Goal: Use online tool/utility: Utilize a website feature to perform a specific function

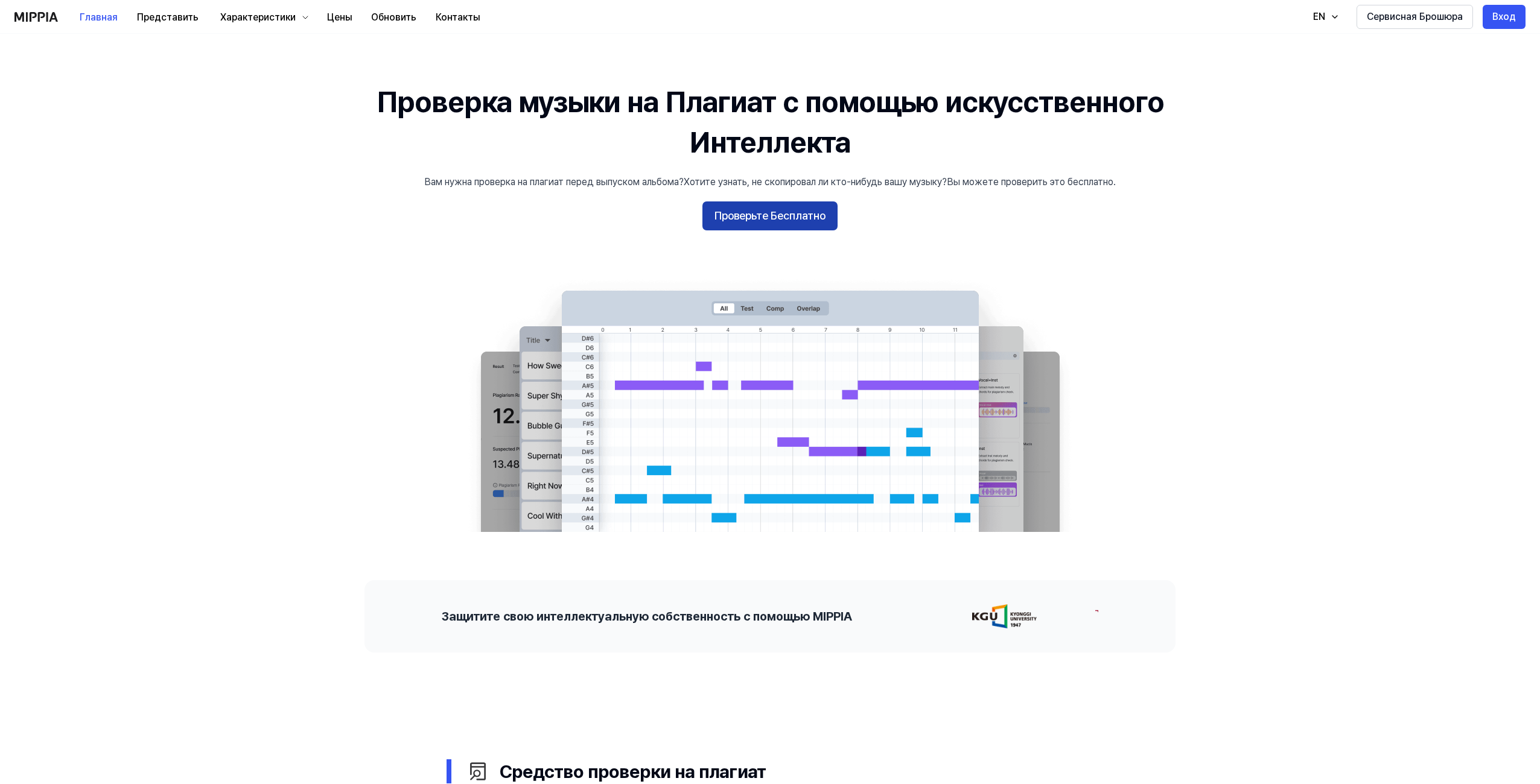
click at [736, 222] on ya-tr-span "Проверьте Бесплатно" at bounding box center [770, 216] width 111 height 17
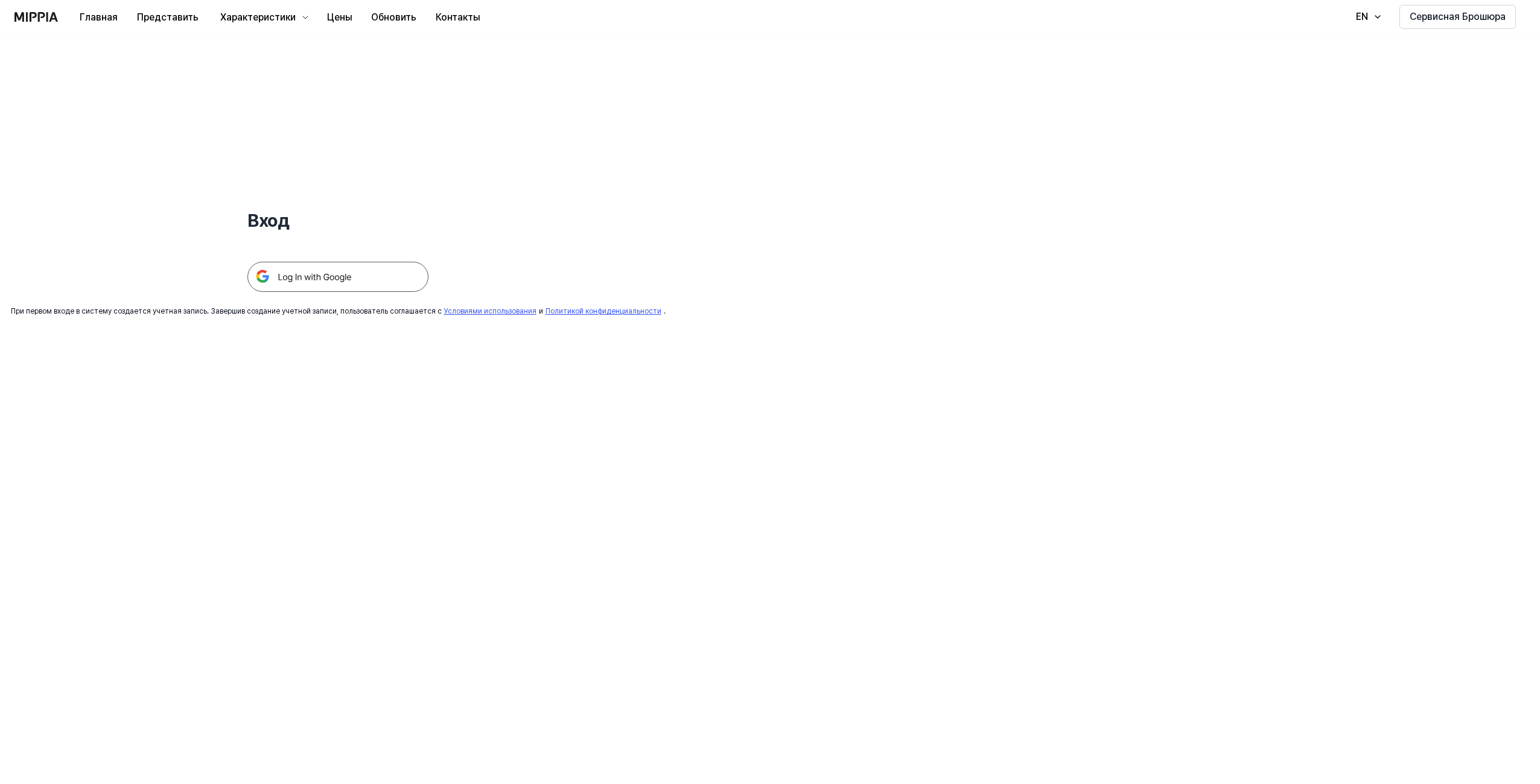
drag, startPoint x: 383, startPoint y: 285, endPoint x: 385, endPoint y: 277, distance: 8.2
click at [383, 285] on img at bounding box center [338, 277] width 181 height 30
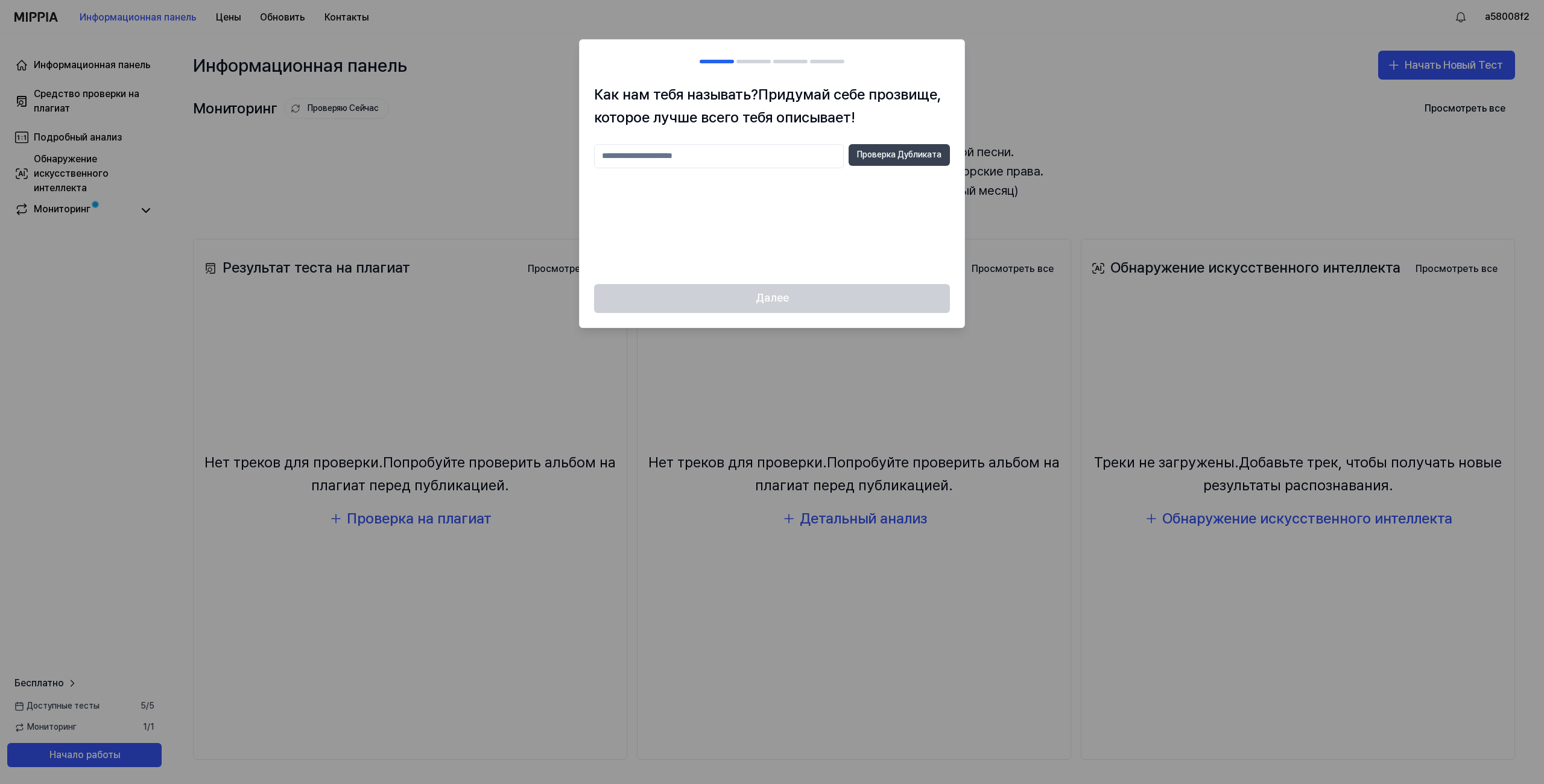
click at [911, 152] on ya-tr-span "Проверка Дубликата" at bounding box center [900, 155] width 84 height 12
click at [827, 154] on input "text" at bounding box center [719, 156] width 250 height 24
type input "********"
click at [898, 146] on button "Проверка Дубликата" at bounding box center [900, 155] width 101 height 22
click at [896, 152] on ya-tr-span "Проверка Дубликата" at bounding box center [900, 155] width 84 height 12
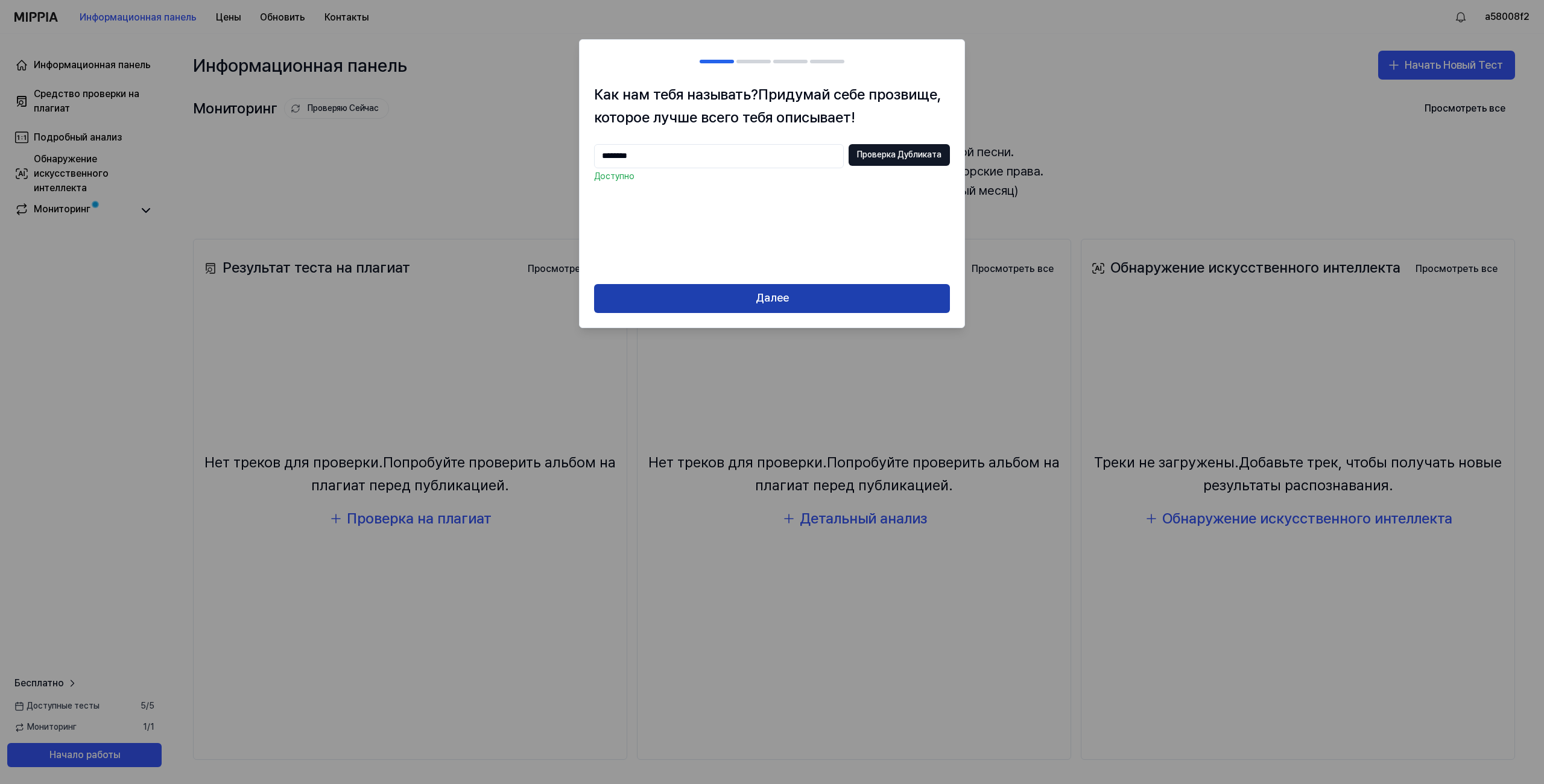
drag, startPoint x: 832, startPoint y: 314, endPoint x: 827, endPoint y: 303, distance: 12.1
click at [832, 313] on div "Далее" at bounding box center [772, 305] width 385 height 43
click at [812, 298] on button "Далее" at bounding box center [772, 298] width 356 height 29
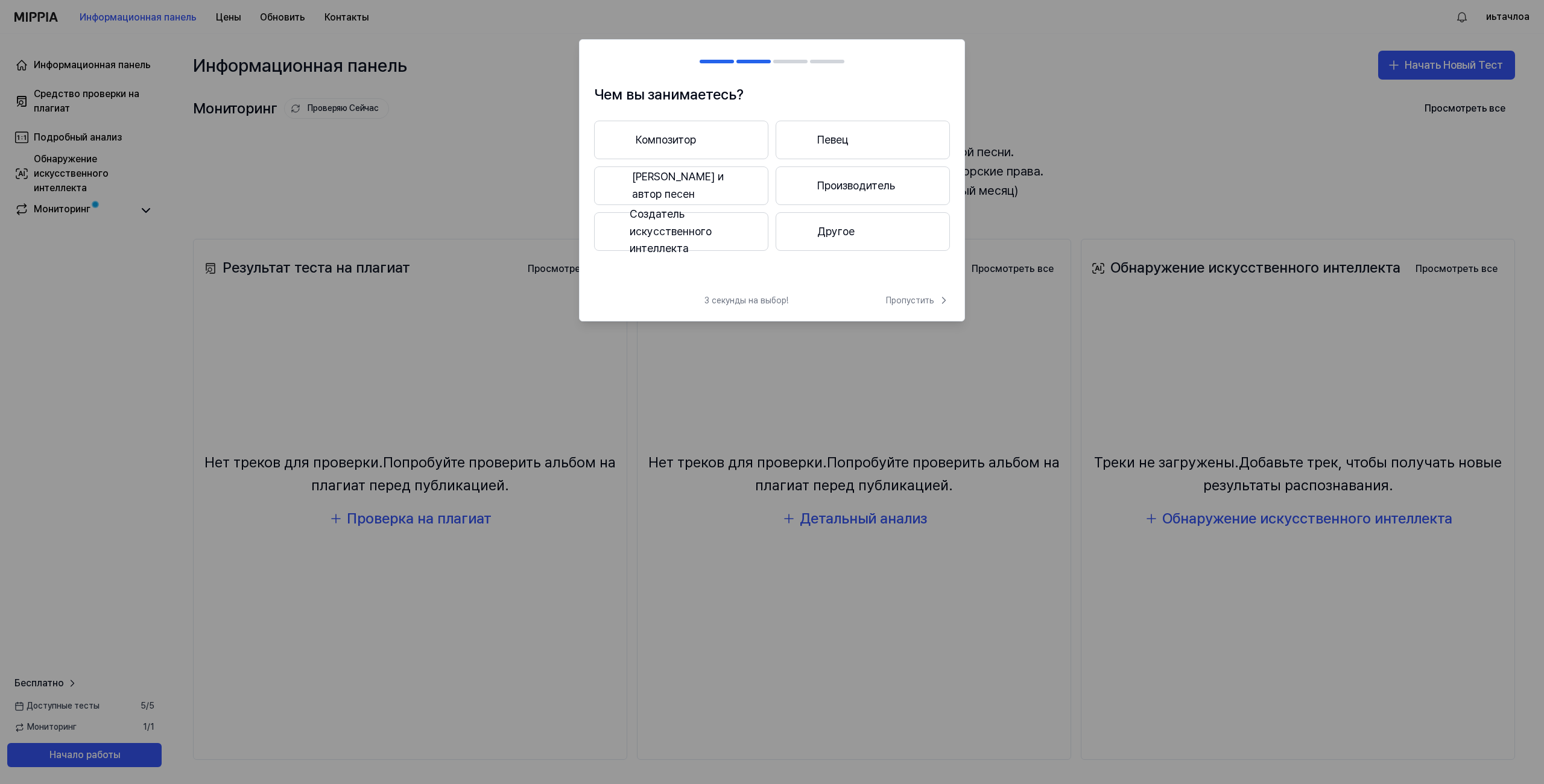
click at [818, 156] on button "Певец" at bounding box center [863, 140] width 174 height 39
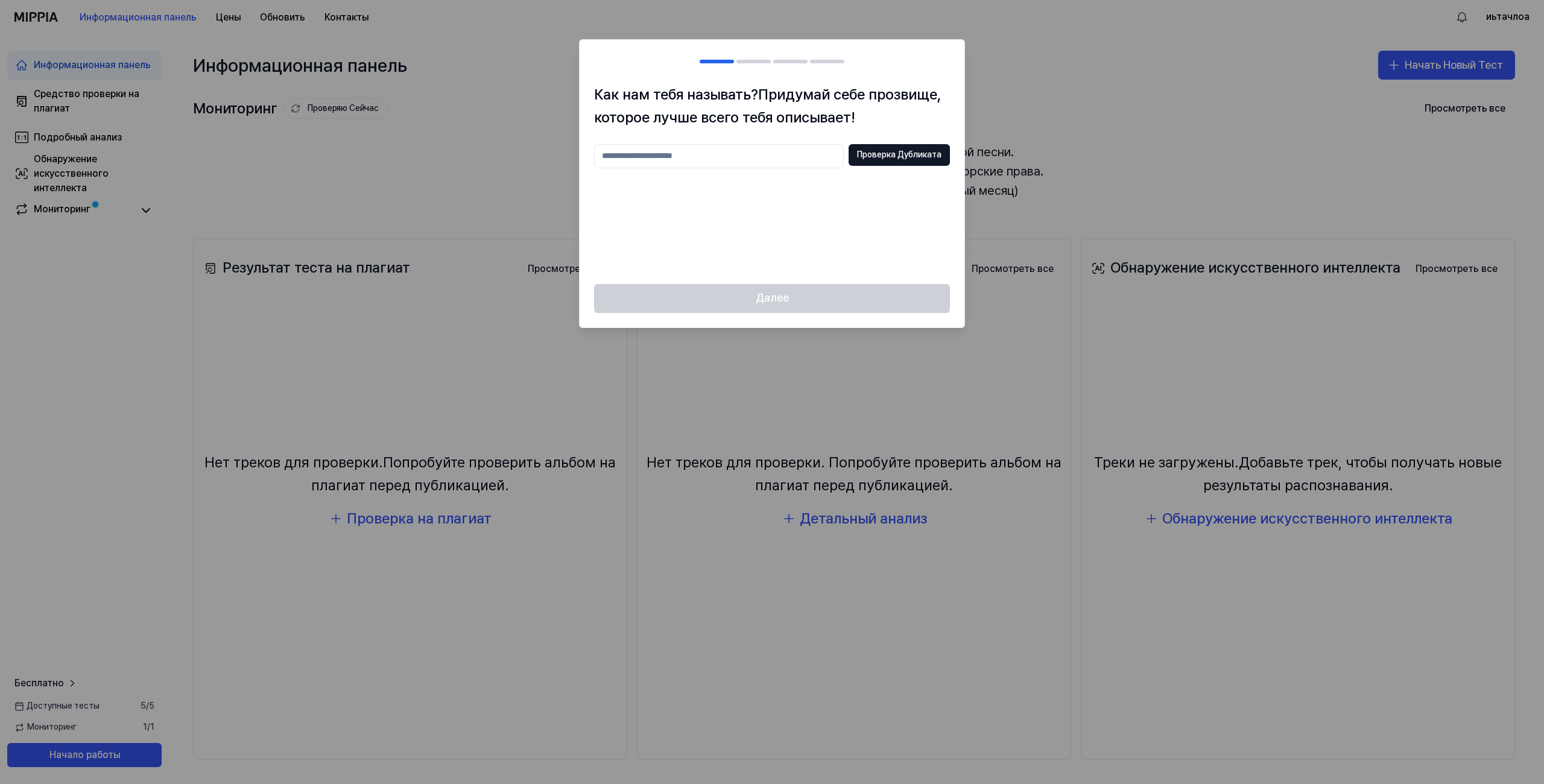
click at [1044, 97] on div at bounding box center [772, 392] width 1544 height 784
click at [1539, 46] on div at bounding box center [772, 392] width 1544 height 784
click at [783, 162] on input "text" at bounding box center [719, 156] width 250 height 24
drag, startPoint x: 623, startPoint y: 157, endPoint x: 398, endPoint y: 133, distance: 226.3
click at [397, 133] on body "Информационная панель Цены Обновить Контакты иьтачлоа Информационная панель Сре…" at bounding box center [770, 392] width 1540 height 784
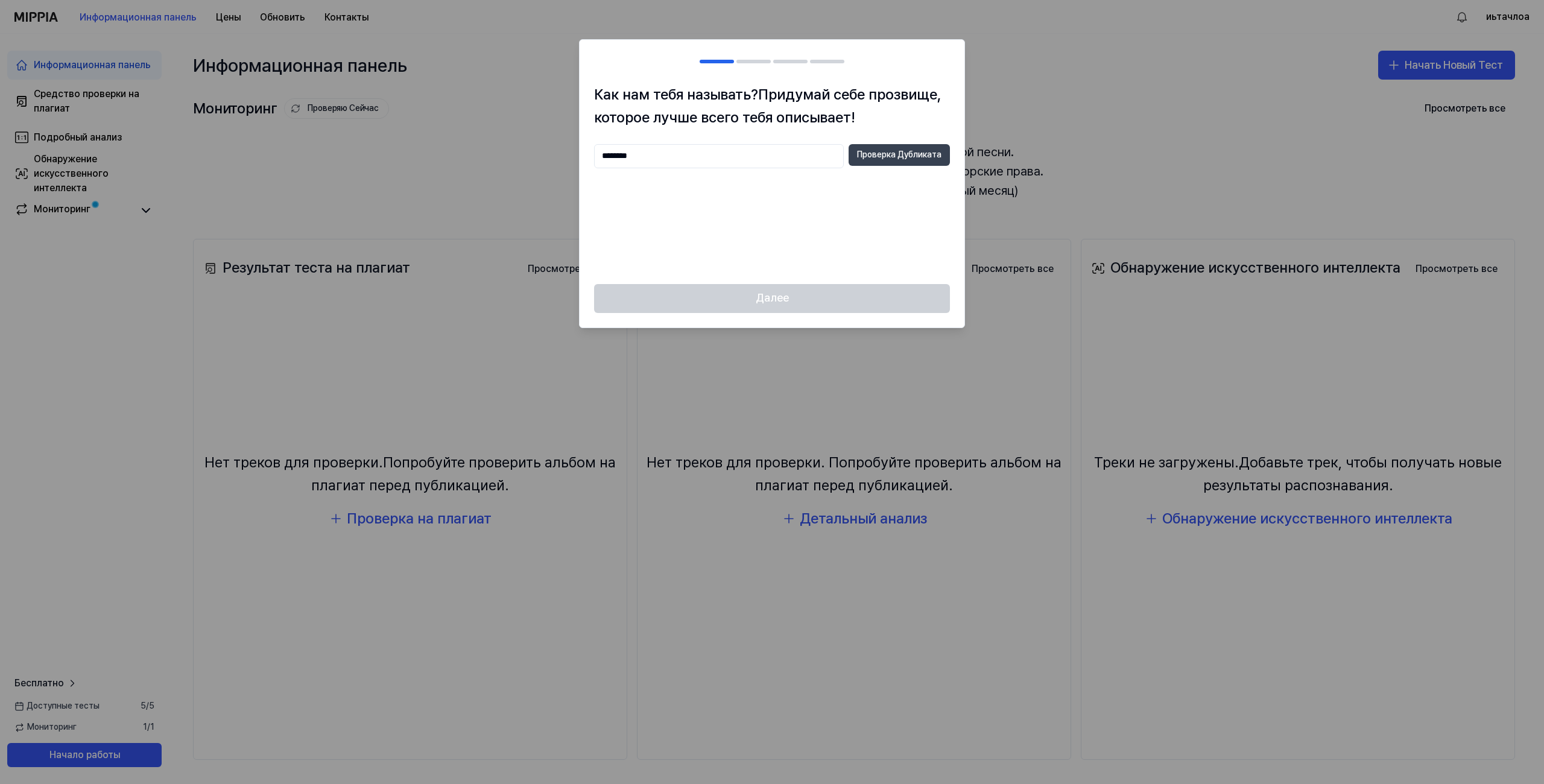
type input "********"
click at [900, 154] on ya-tr-span "Проверка Дубликата" at bounding box center [900, 155] width 84 height 12
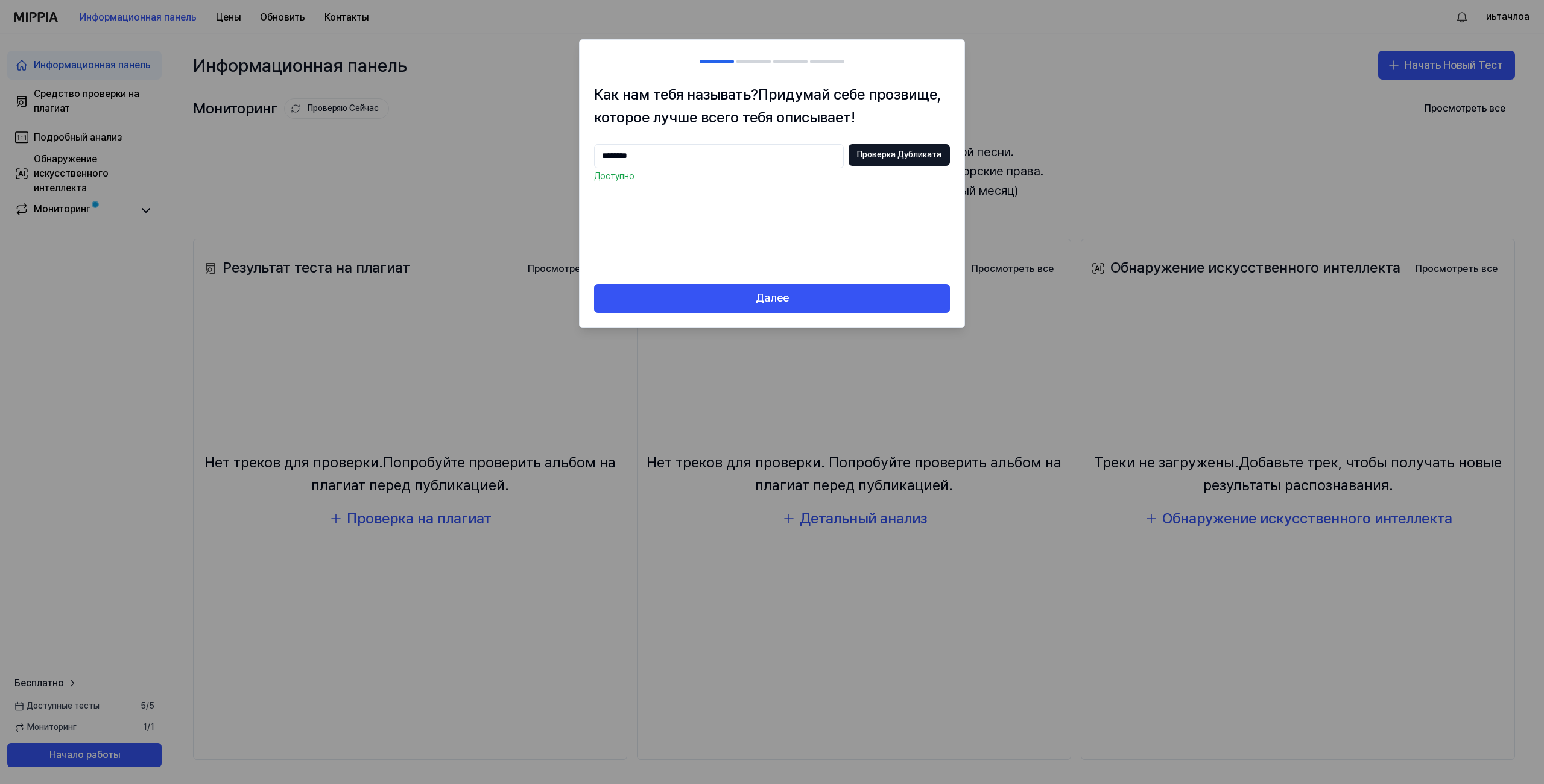
click at [835, 317] on div "Далее" at bounding box center [772, 305] width 385 height 43
drag, startPoint x: 838, startPoint y: 305, endPoint x: 828, endPoint y: 298, distance: 12.2
click at [837, 305] on button "Далее" at bounding box center [772, 298] width 356 height 29
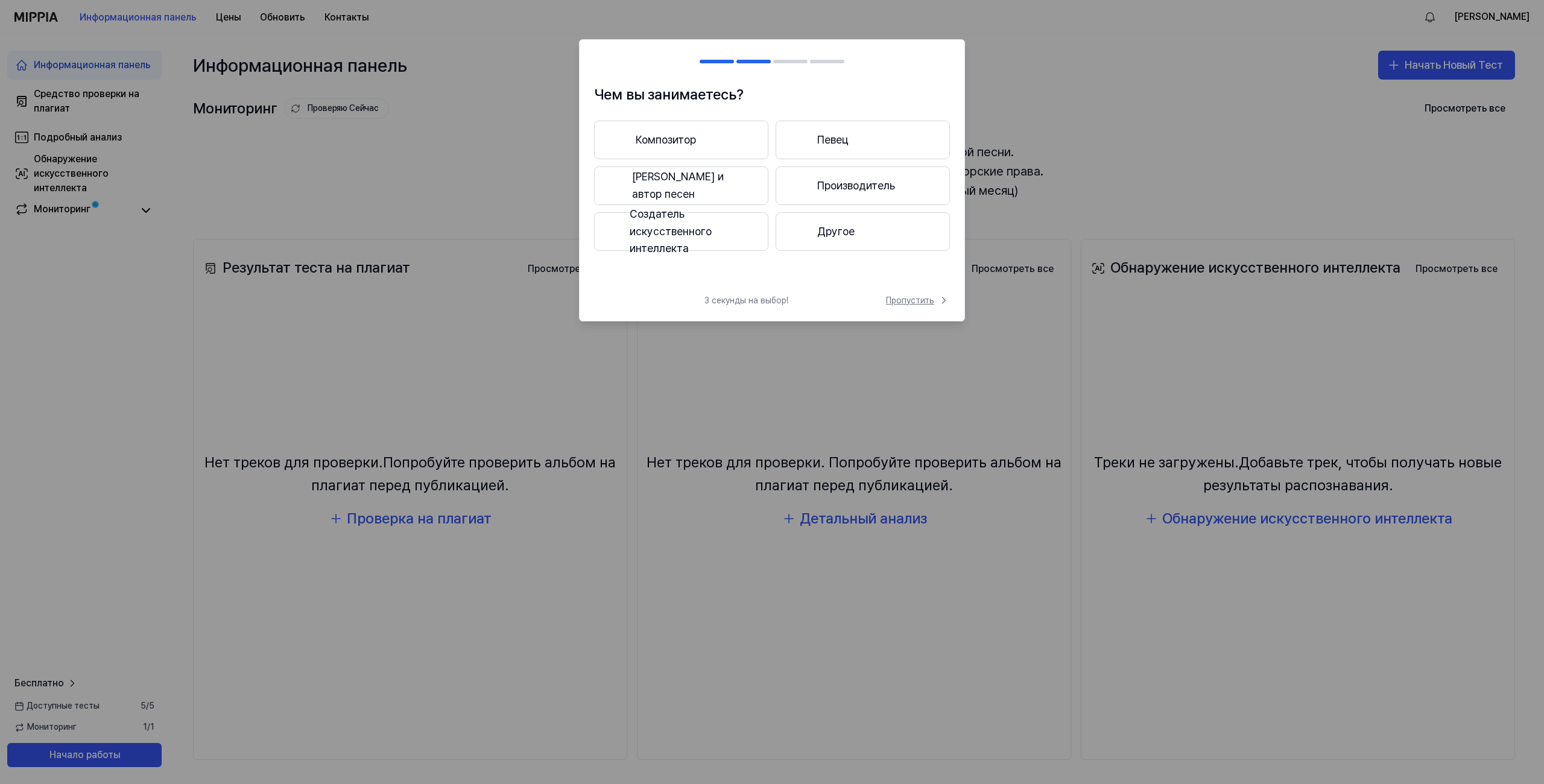
click at [900, 298] on ya-tr-span "Пропустить" at bounding box center [910, 301] width 48 height 12
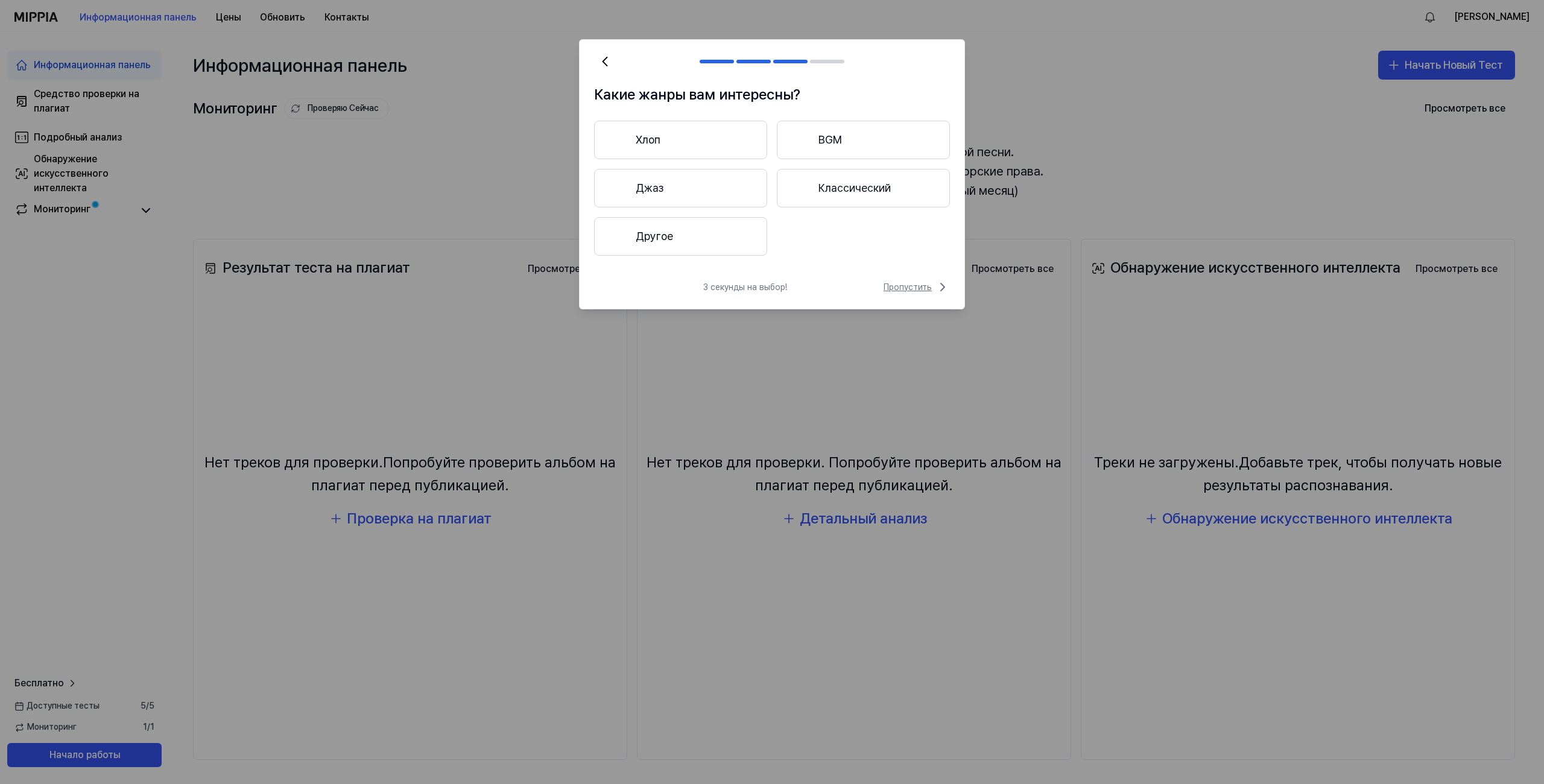
click at [905, 292] on ya-tr-span "Пропустить" at bounding box center [908, 287] width 48 height 12
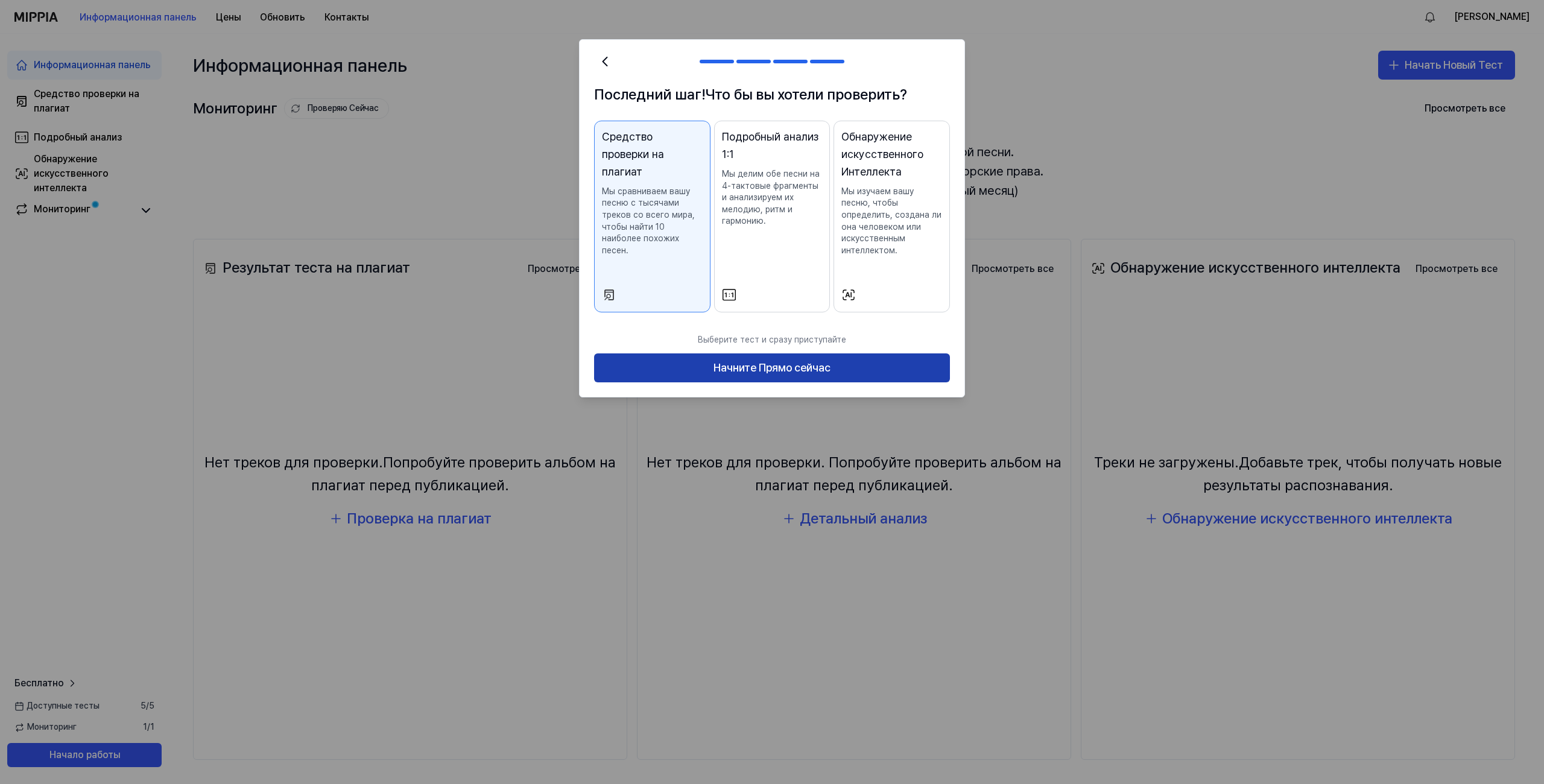
click at [837, 363] on button "Начните Прямо сейчас" at bounding box center [772, 368] width 356 height 29
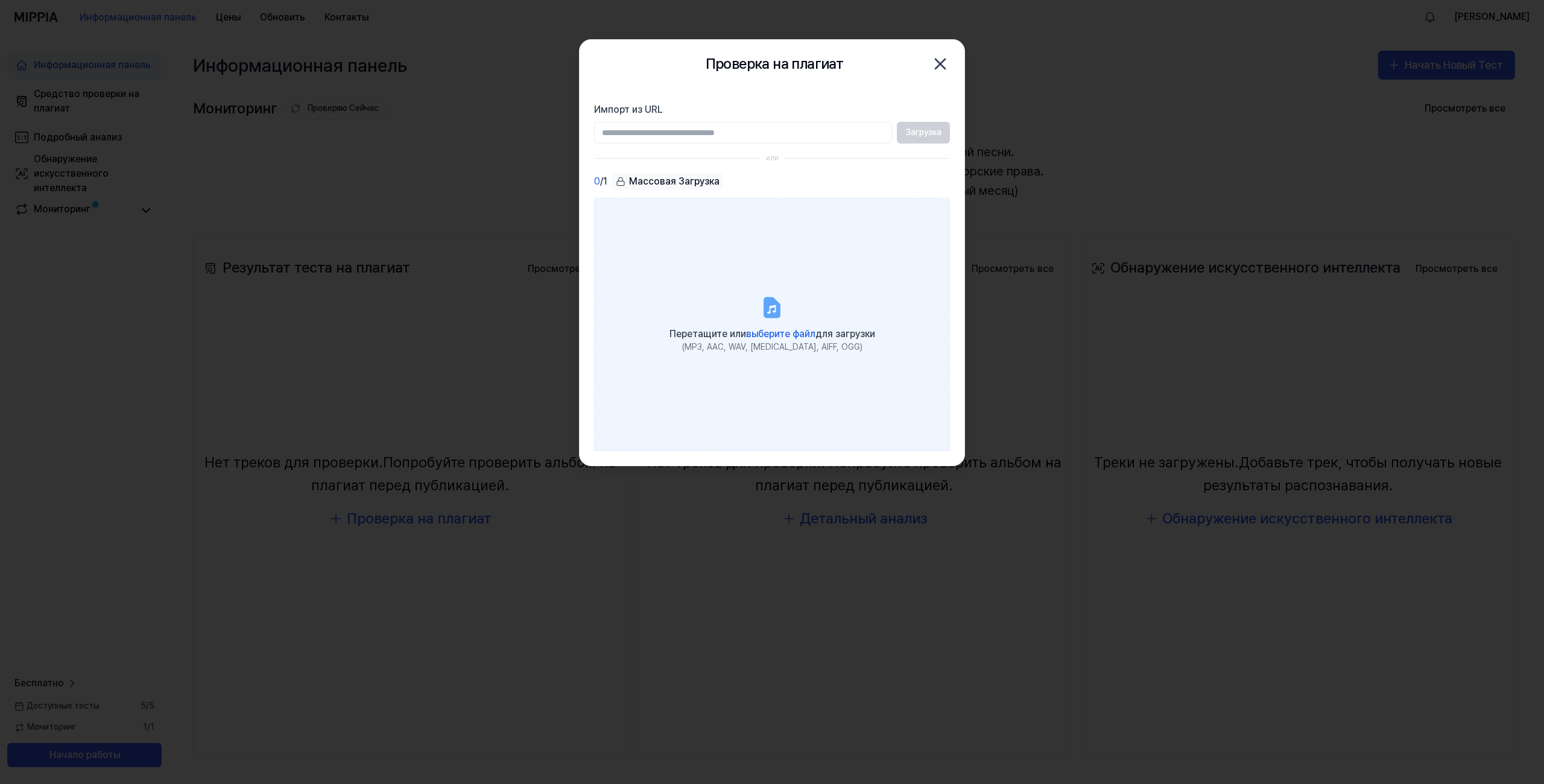
click at [793, 329] on ya-tr-span "выберите файл" at bounding box center [781, 334] width 70 height 12
click at [0, 0] on input "Перетащите или выберите файл для загрузки (MP3, AAC, WAV, [MEDICAL_DATA], AIFF,…" at bounding box center [0, 0] width 0 height 0
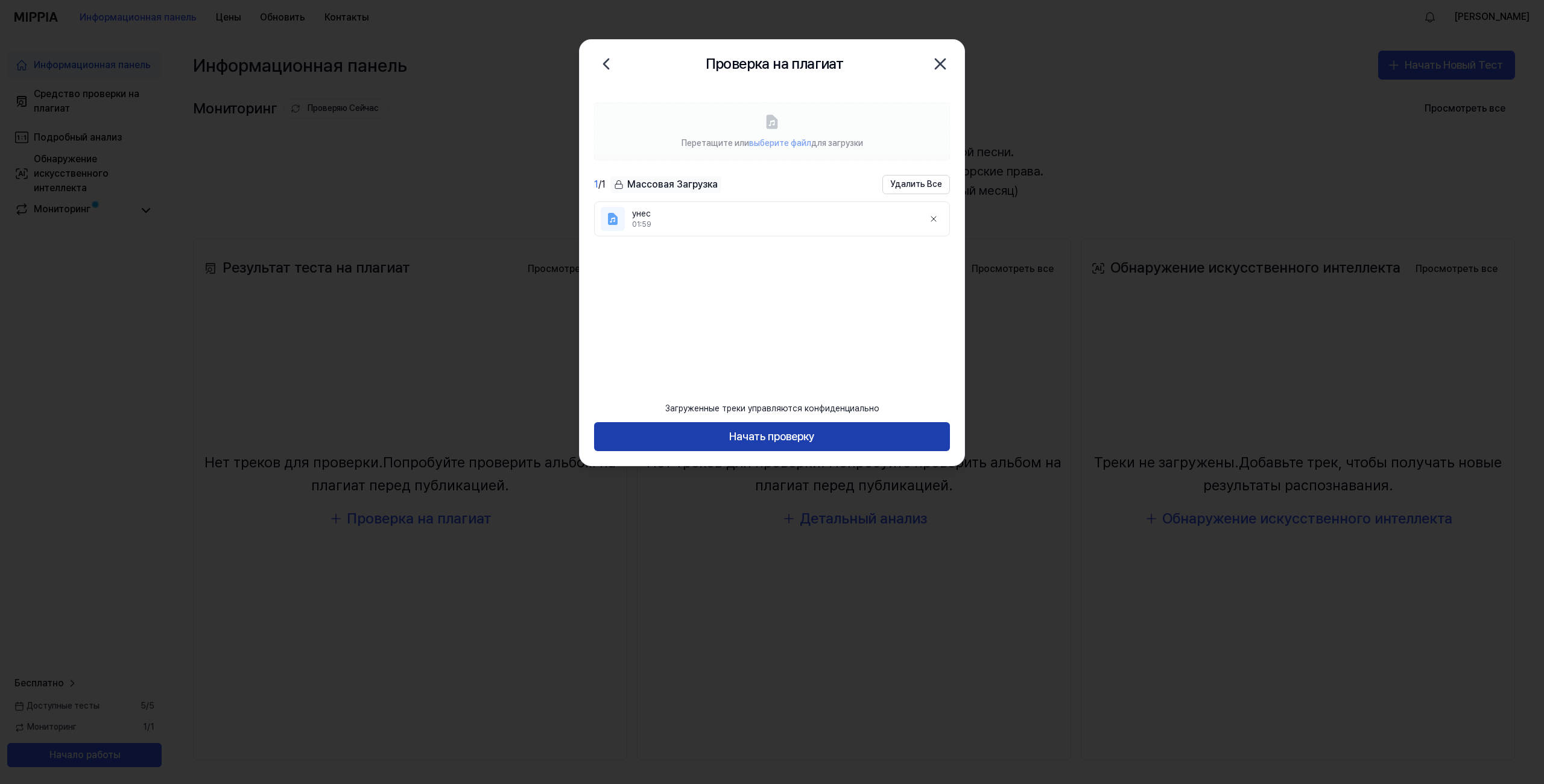
click at [780, 440] on ya-tr-span "Начать проверку" at bounding box center [772, 436] width 85 height 17
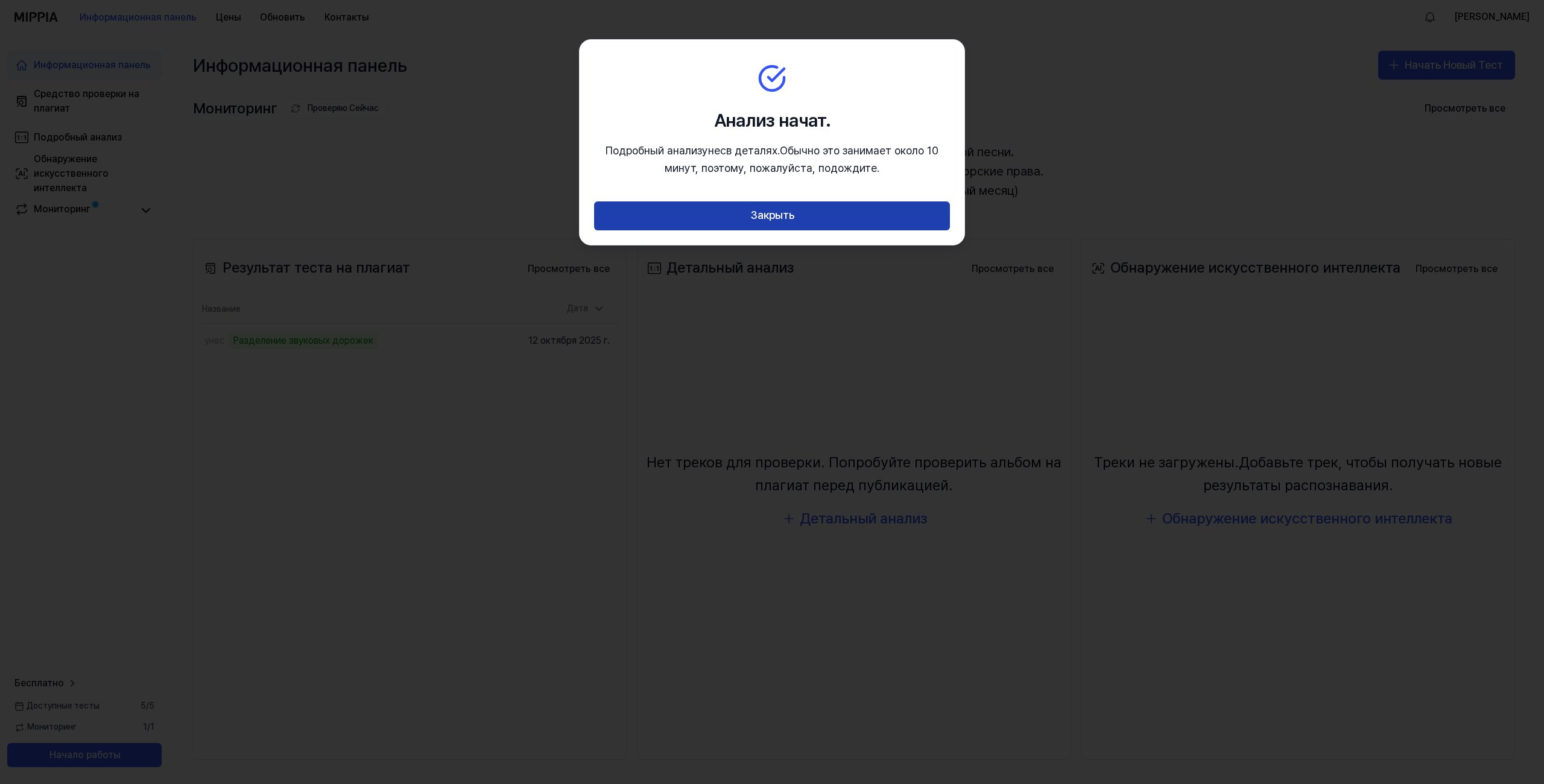
click at [738, 216] on button "Закрыть" at bounding box center [772, 215] width 356 height 29
